Goal: Task Accomplishment & Management: Manage account settings

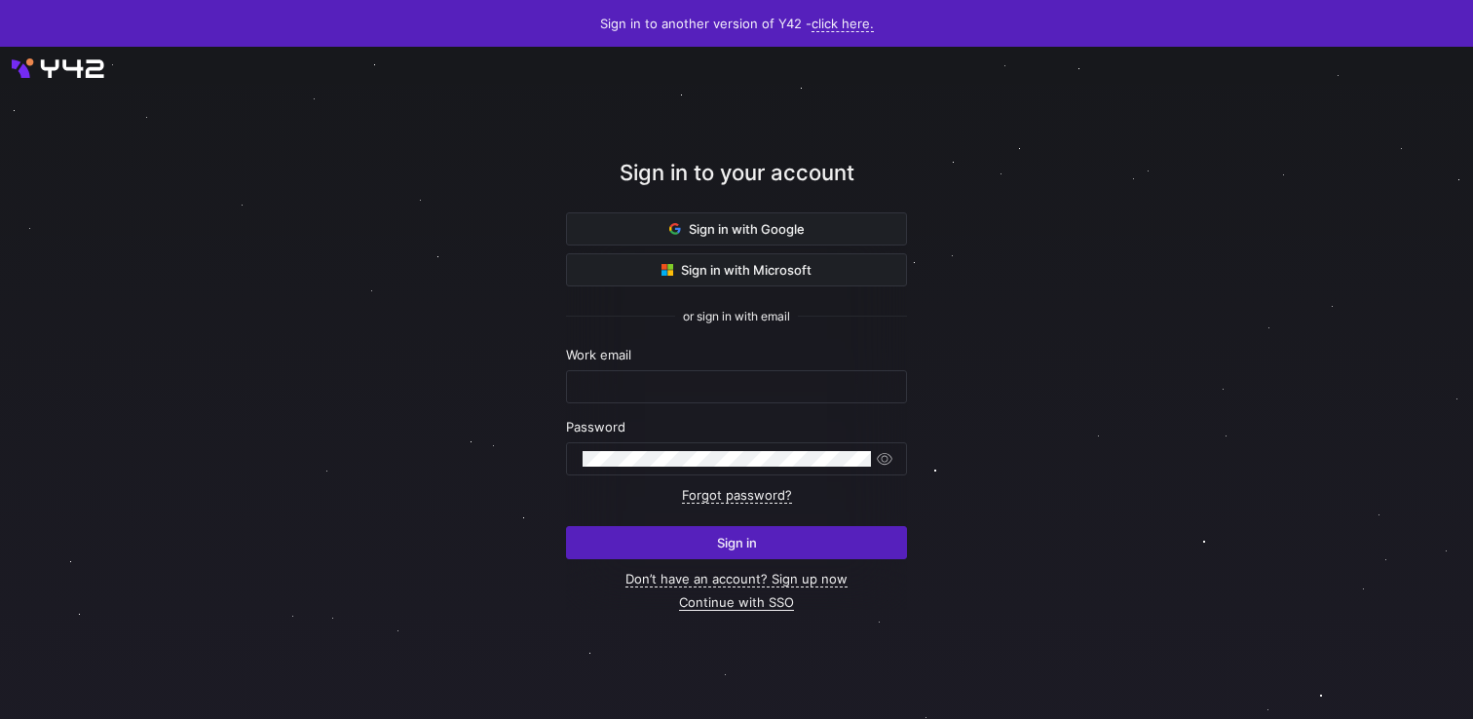
click at [773, 603] on link "Continue with SSO" at bounding box center [736, 602] width 115 height 17
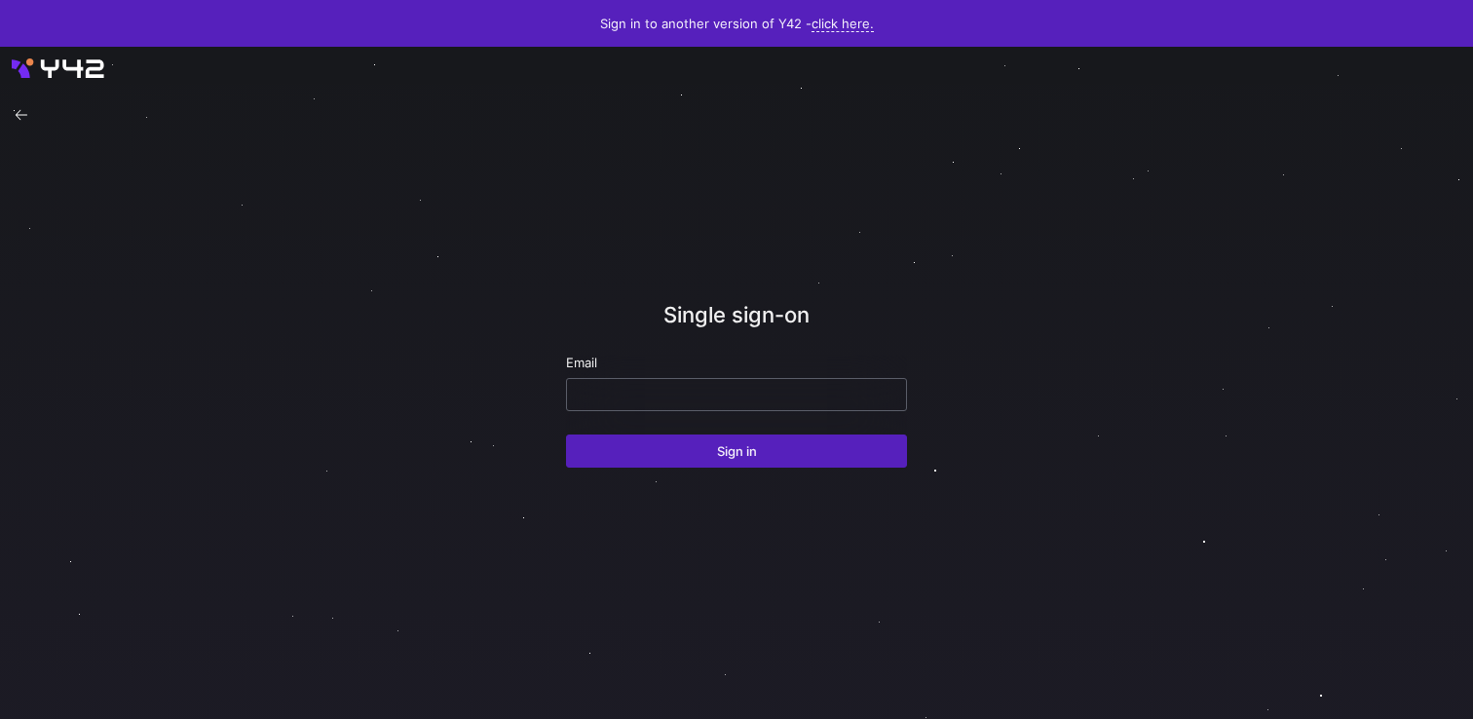
click at [719, 397] on input "email" at bounding box center [737, 395] width 308 height 16
paste input "[EMAIL_ADDRESS][DOMAIN_NAME]"
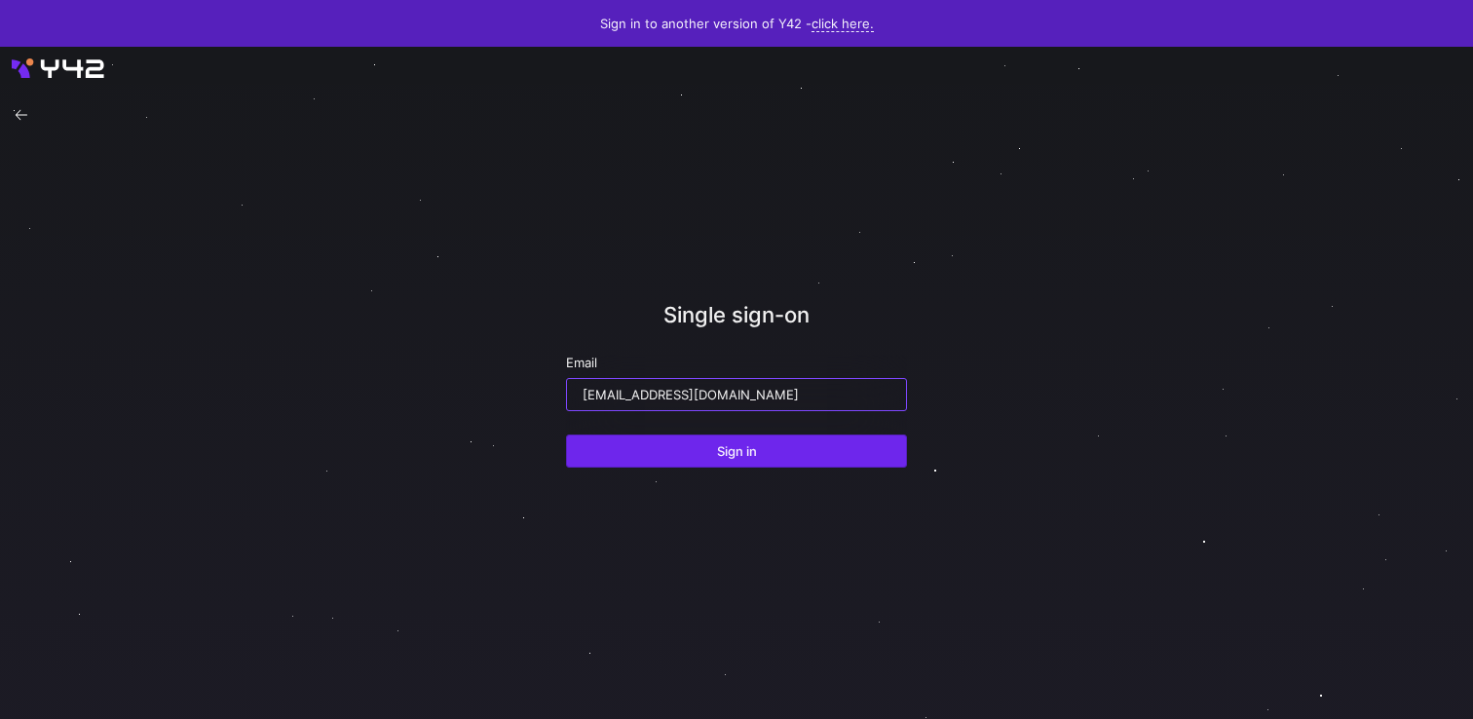
type input "[EMAIL_ADDRESS][DOMAIN_NAME]"
click at [720, 462] on span "submit" at bounding box center [736, 451] width 339 height 31
